Goal: Information Seeking & Learning: Learn about a topic

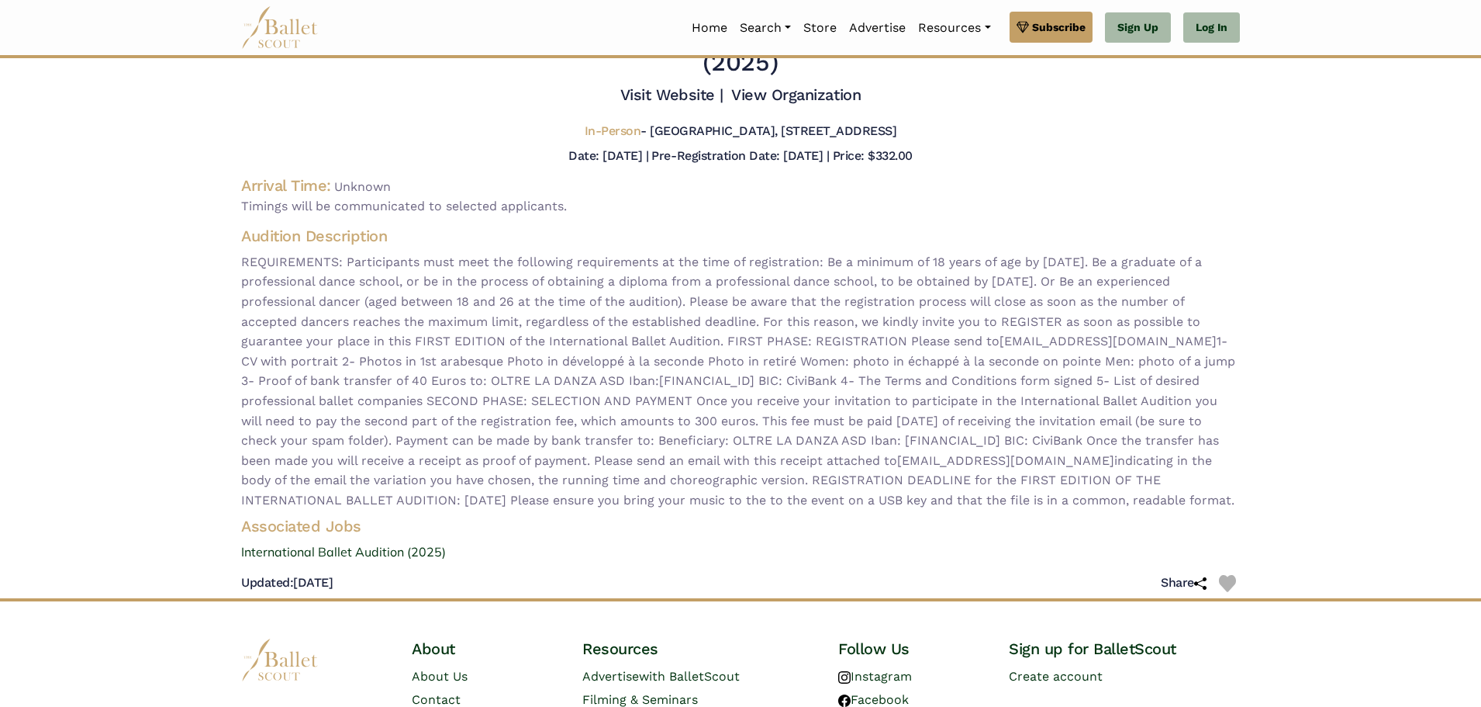
scroll to position [78, 0]
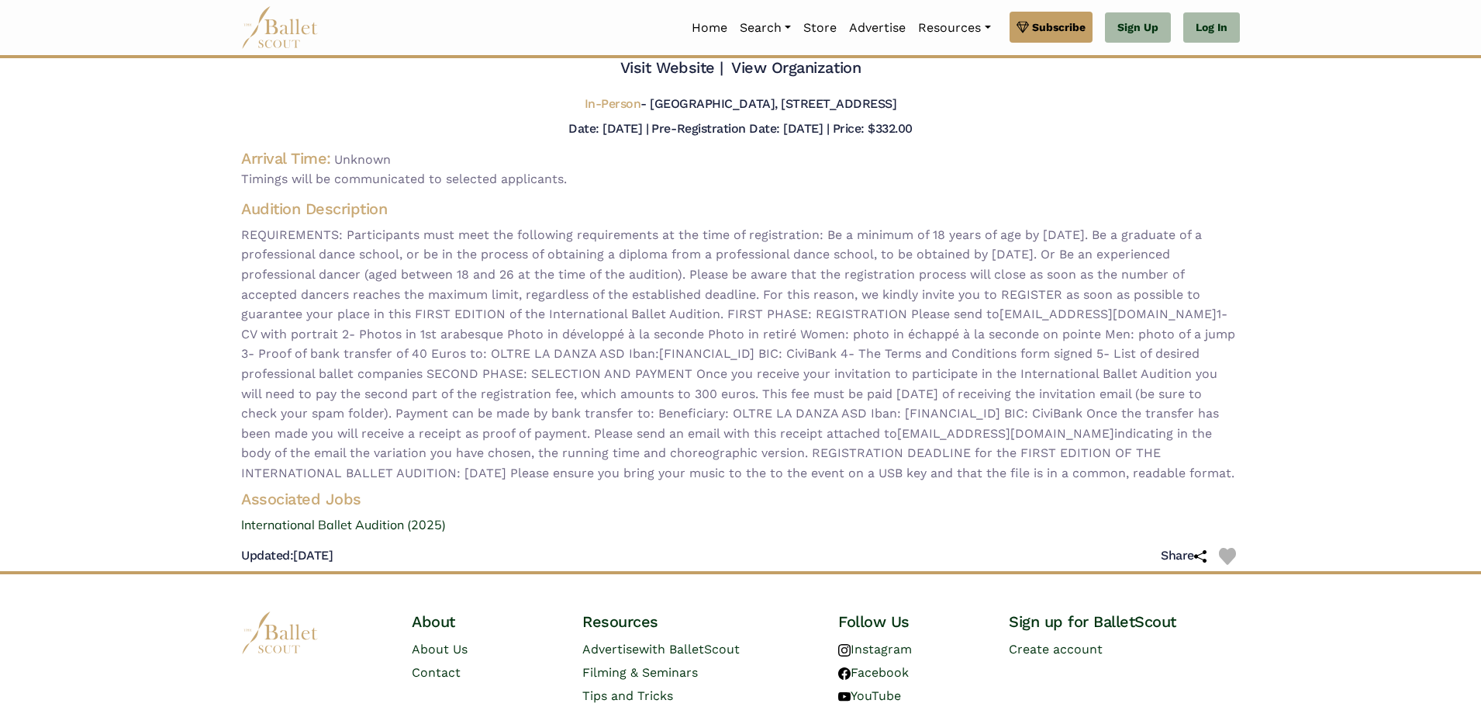
drag, startPoint x: 690, startPoint y: 501, endPoint x: 244, endPoint y: 203, distance: 536.9
click at [244, 203] on div "Audition Description REQUIREMENTS: Participants must meet the following require…" at bounding box center [741, 341] width 1024 height 285
copy div "Loremips Dolorsitame CONSECTETURA: Elitseddoeiu temp inci utl etdolorem aliquae…"
click at [295, 535] on link "International Ballet Audition (2025)" at bounding box center [741, 525] width 1024 height 20
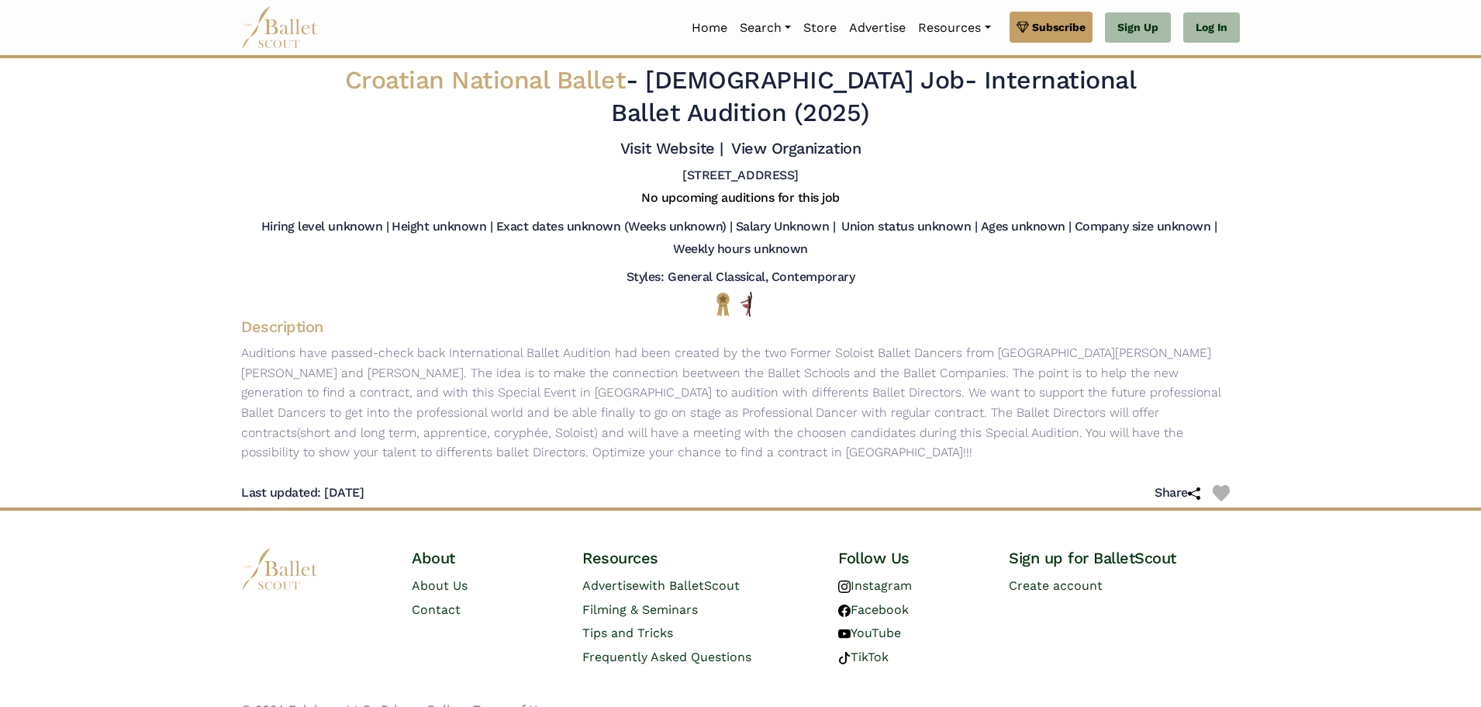
click at [585, 457] on p "Auditions have passed-check back International Ballet Audition had been created…" at bounding box center [741, 402] width 1024 height 119
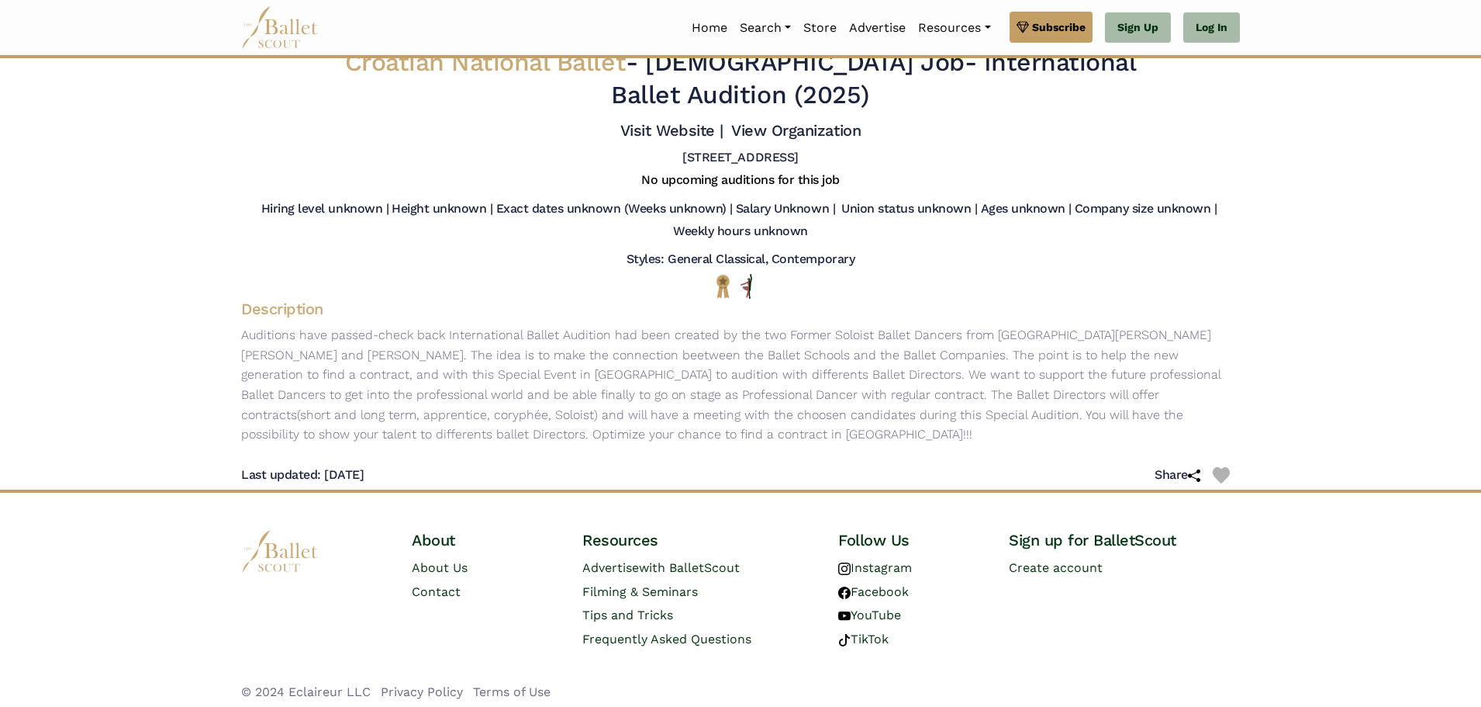
scroll to position [26, 0]
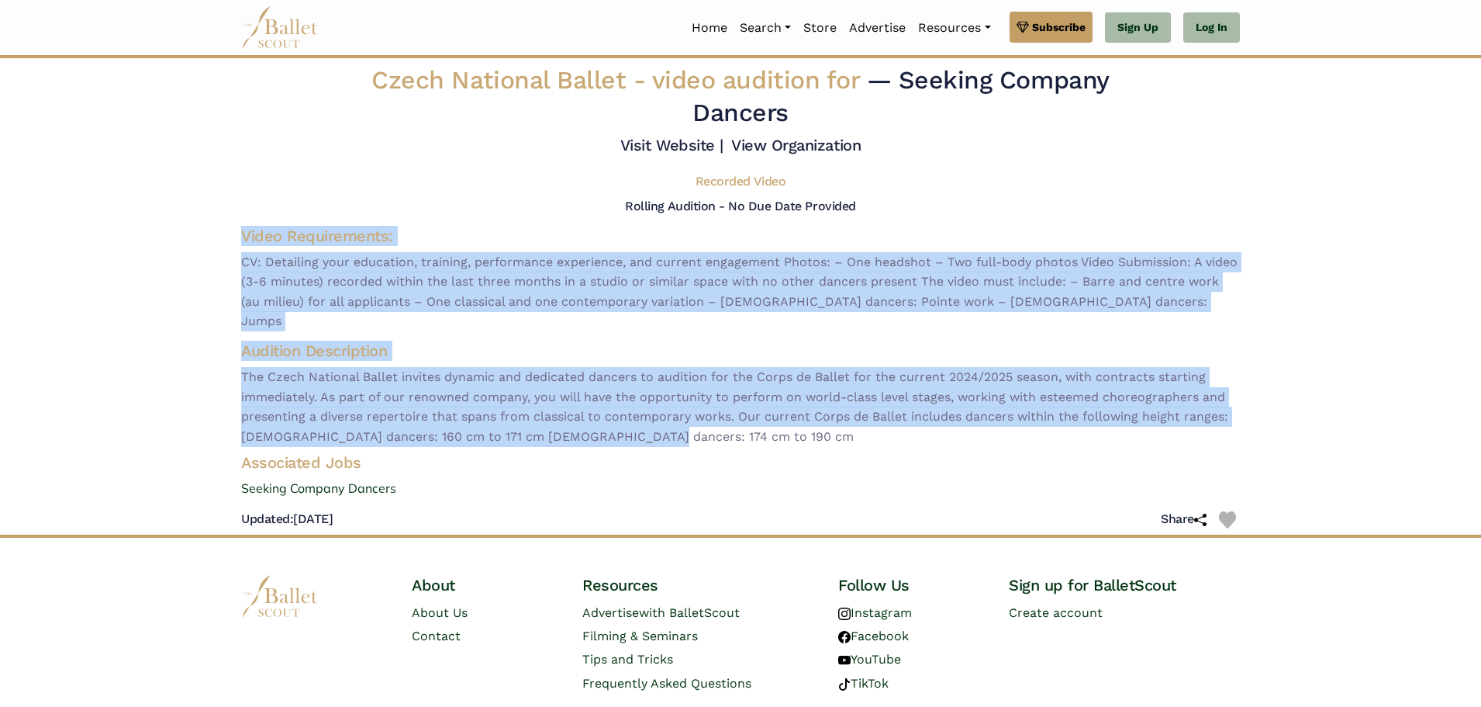
drag, startPoint x: 233, startPoint y: 235, endPoint x: 655, endPoint y: 421, distance: 460.5
click at [655, 421] on div "Czech National Ballet - video audition for — Seeking Company Dancers Visit Webs…" at bounding box center [741, 299] width 1024 height 470
copy div "Video Requirements: CV: Detailing your education, training, performance experie…"
click at [291, 479] on link "Seeking Company Dancers" at bounding box center [741, 489] width 1024 height 20
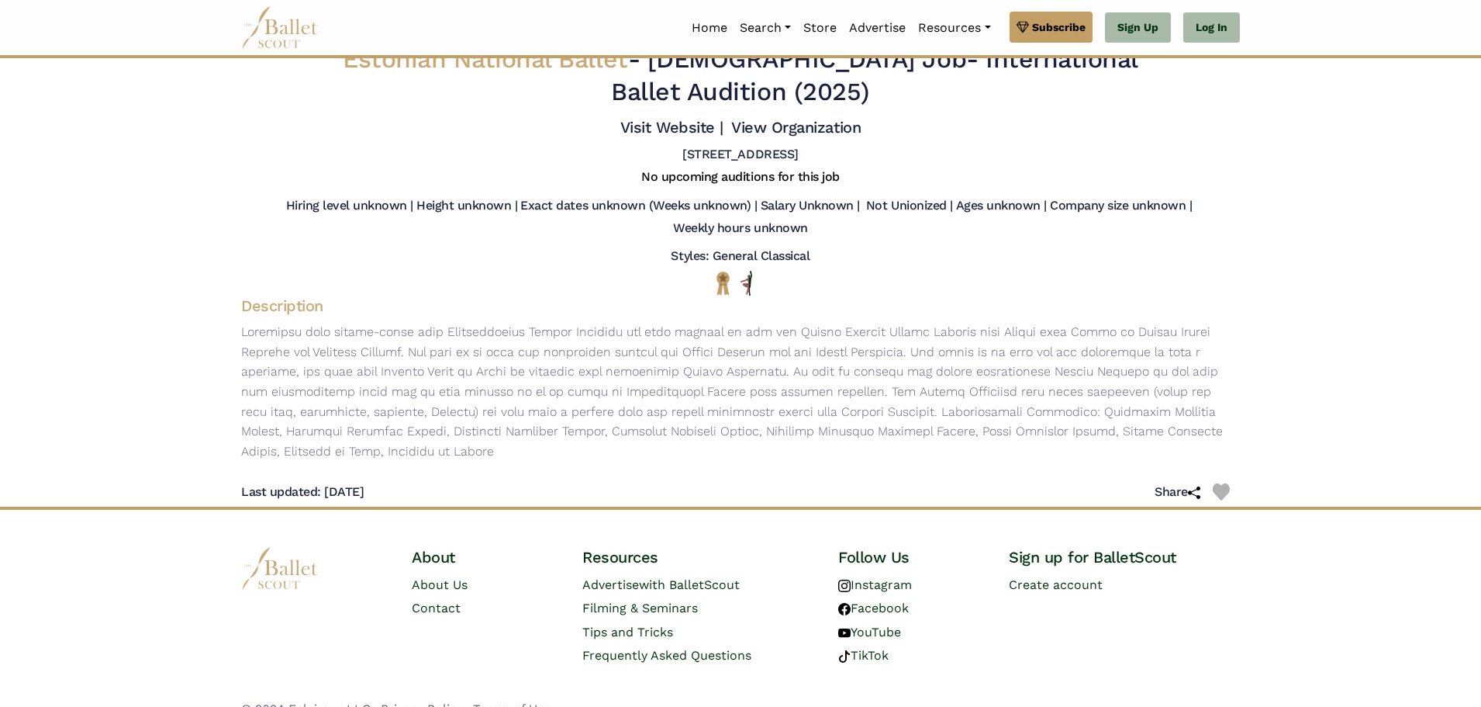
scroll to position [26, 0]
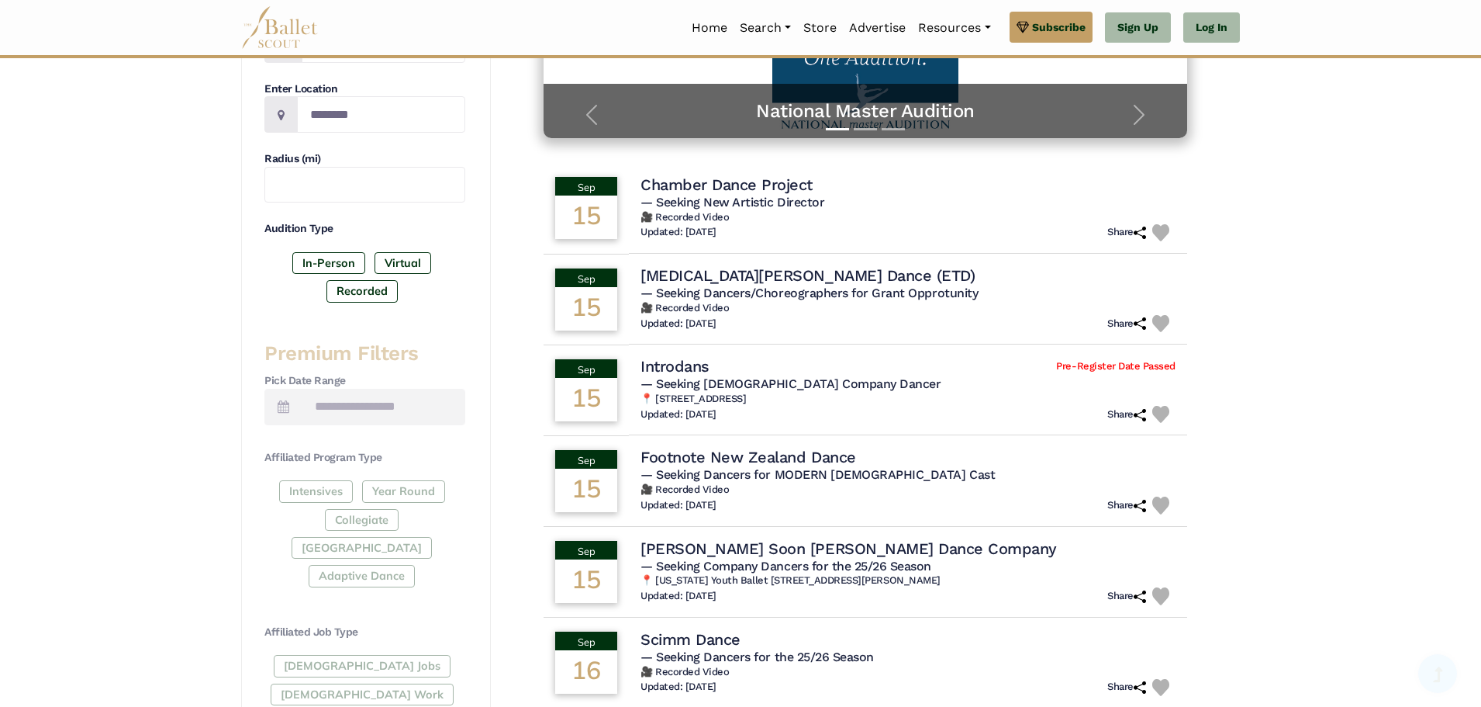
scroll to position [388, 0]
